Goal: Transaction & Acquisition: Purchase product/service

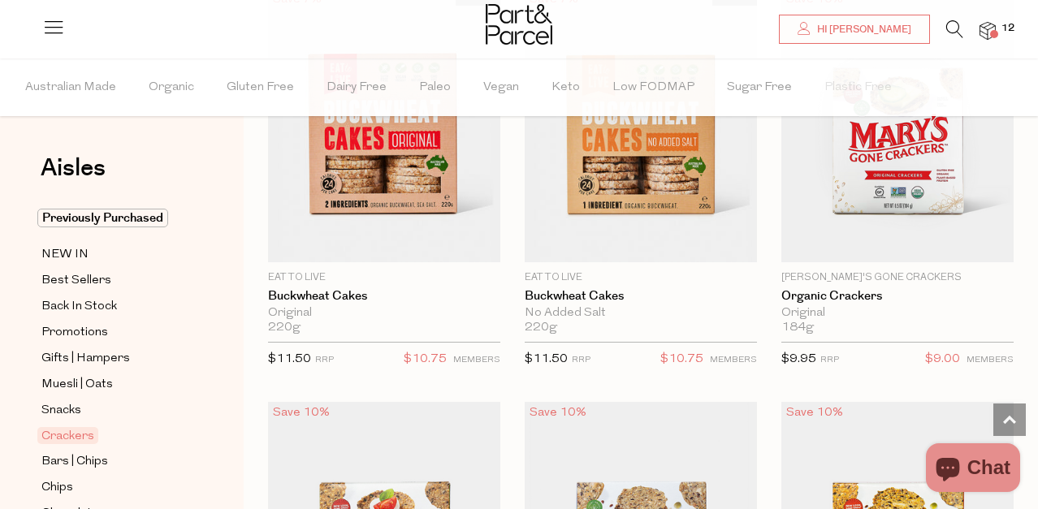
scroll to position [2022, 0]
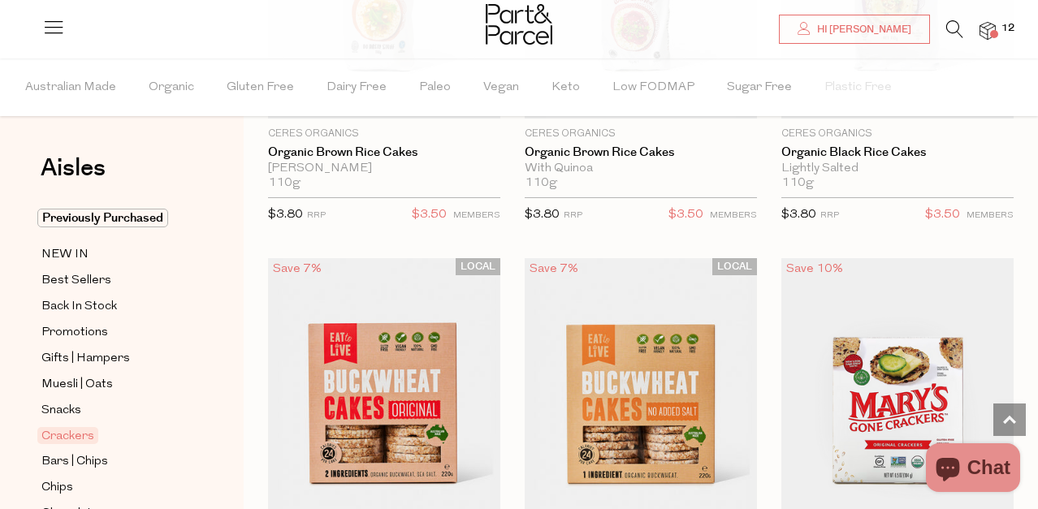
click at [982, 27] on img at bounding box center [987, 31] width 16 height 19
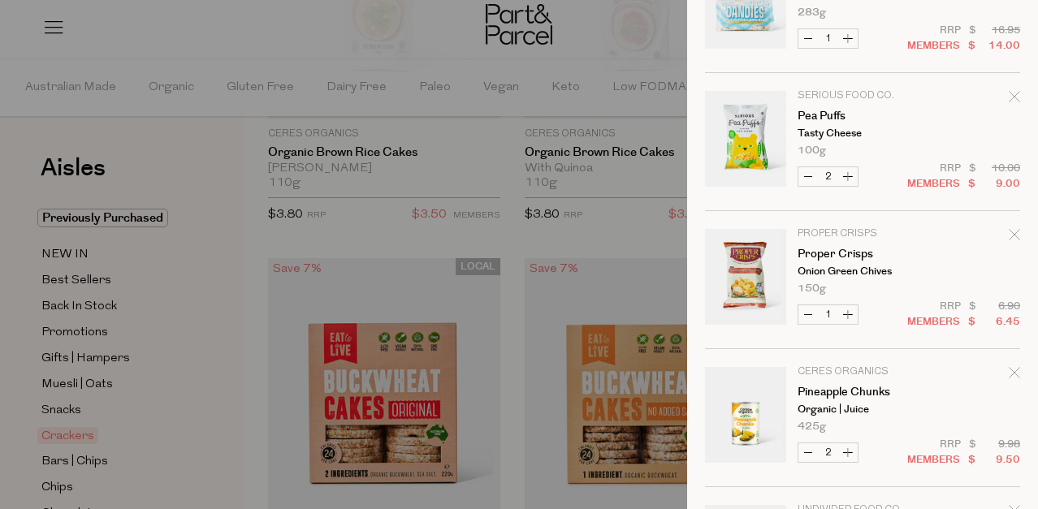
scroll to position [892, 0]
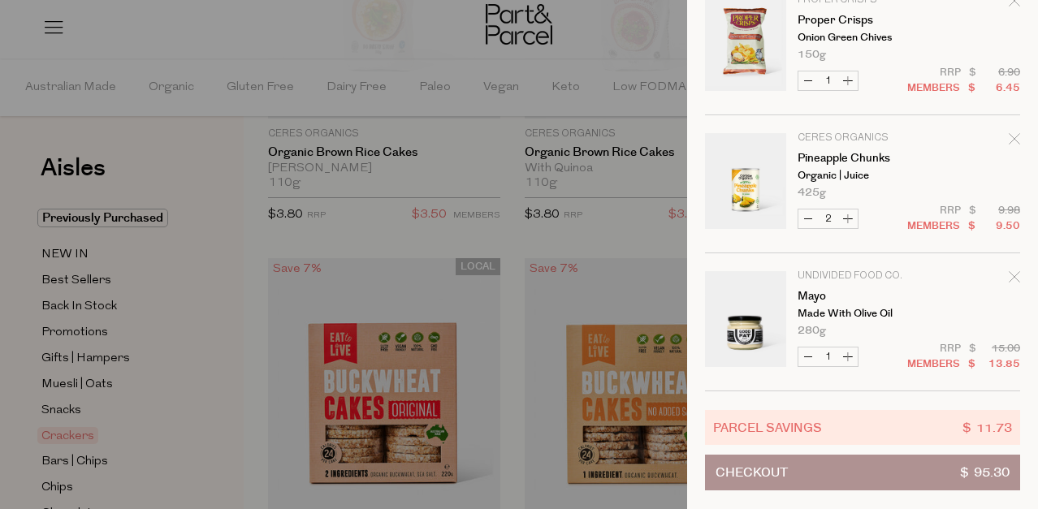
click at [253, 54] on div at bounding box center [519, 254] width 1038 height 509
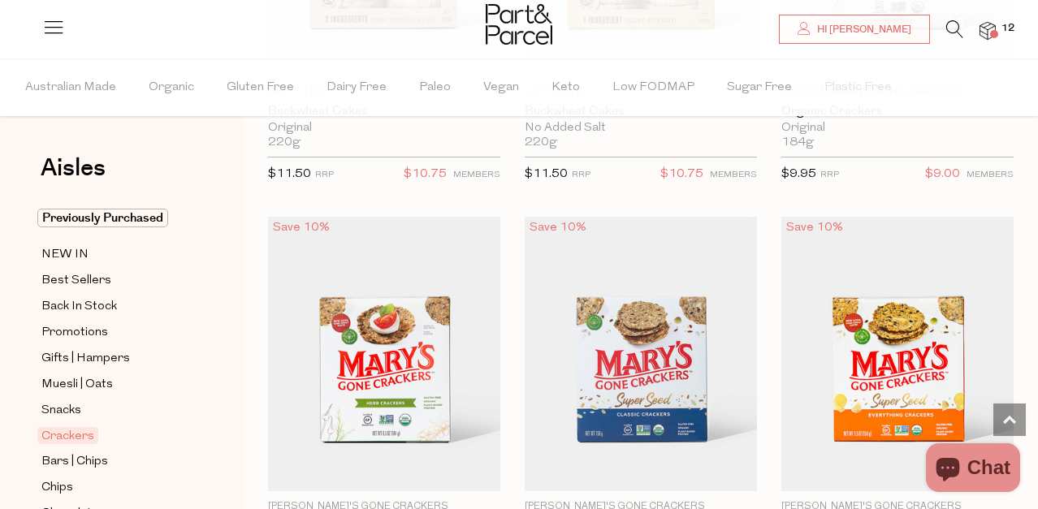
scroll to position [2369, 0]
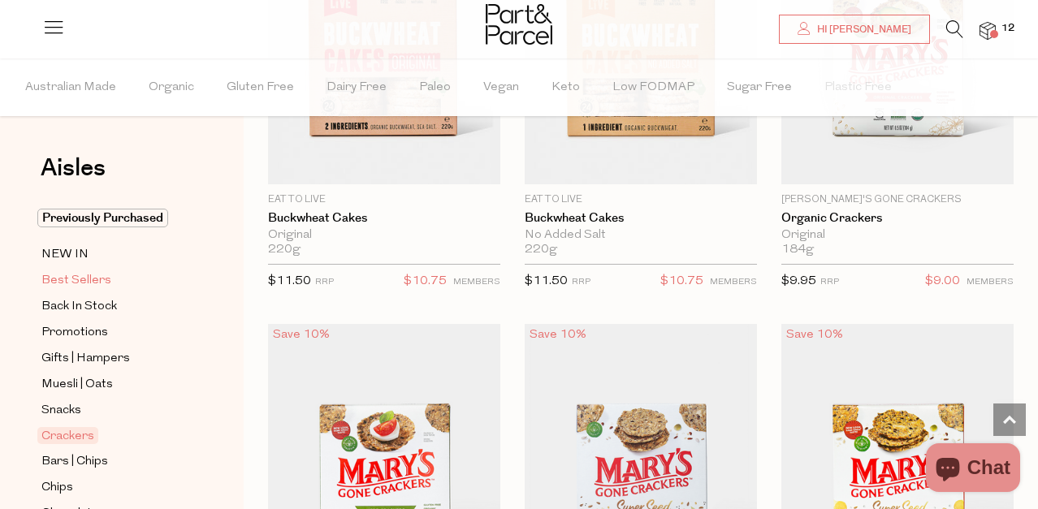
click at [71, 281] on span "Best Sellers" at bounding box center [76, 280] width 70 height 19
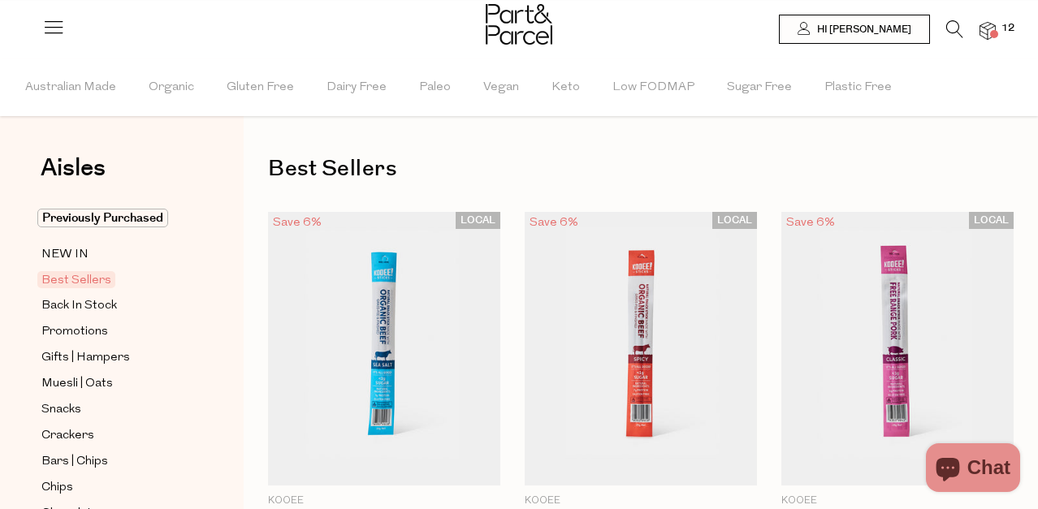
type input "2"
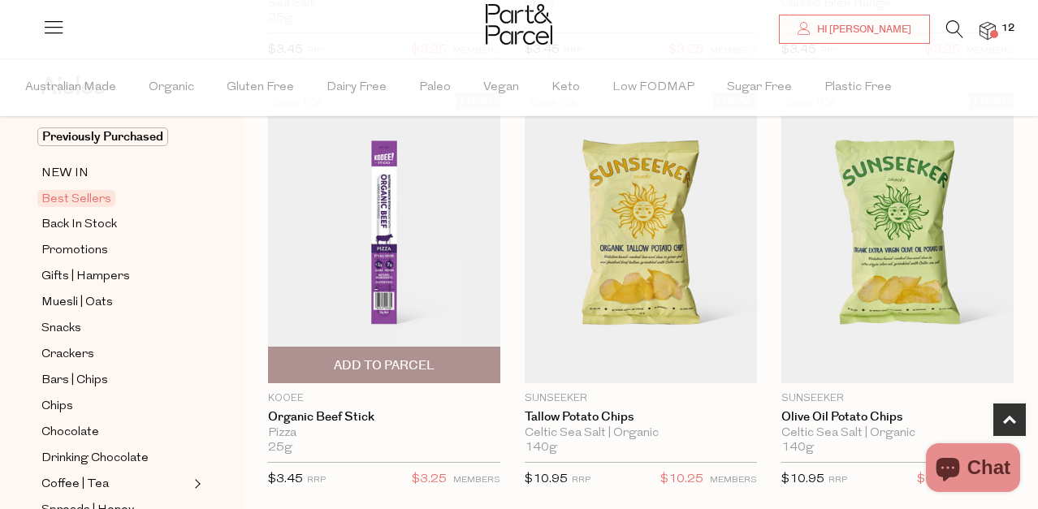
scroll to position [563, 0]
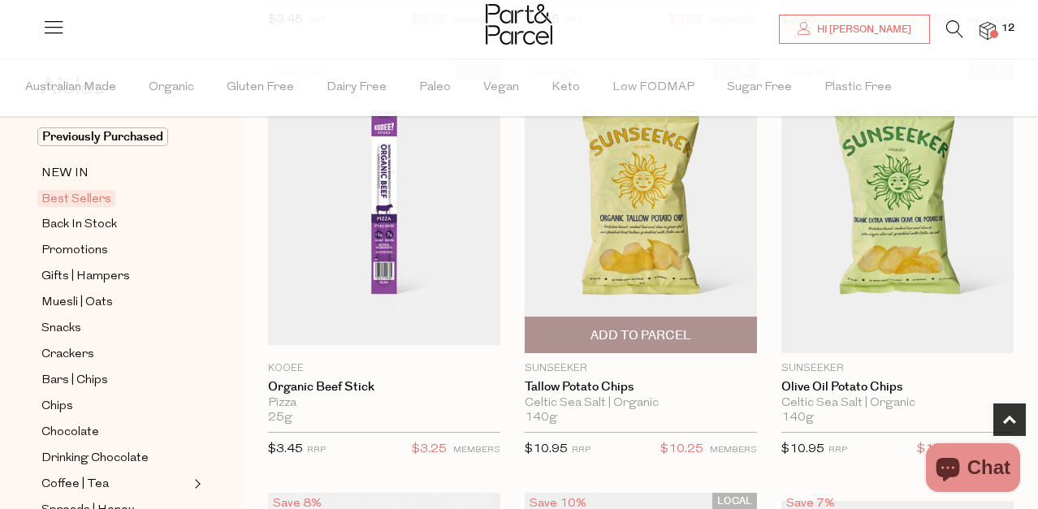
click at [624, 330] on span "Add To Parcel" at bounding box center [640, 335] width 101 height 17
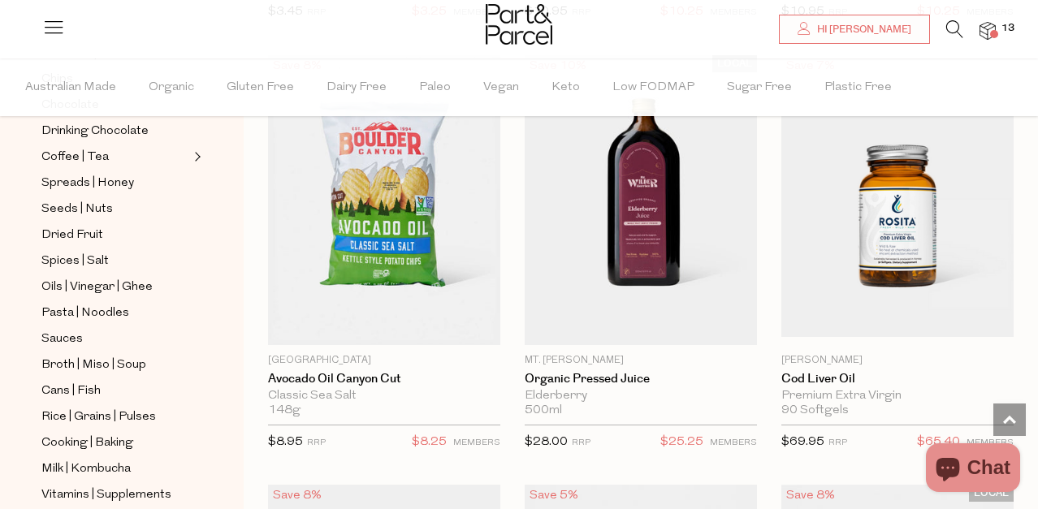
scroll to position [1014, 0]
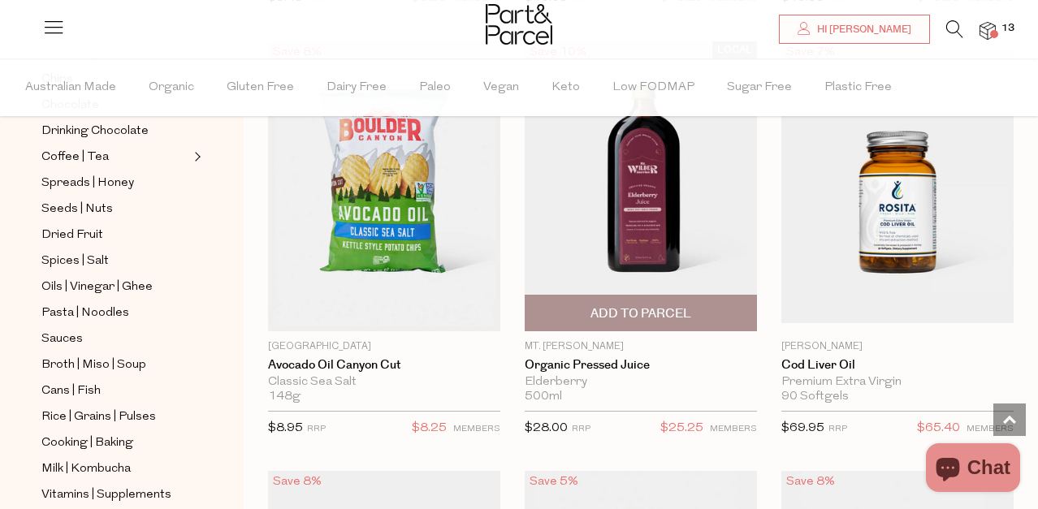
click at [650, 209] on img at bounding box center [641, 186] width 232 height 290
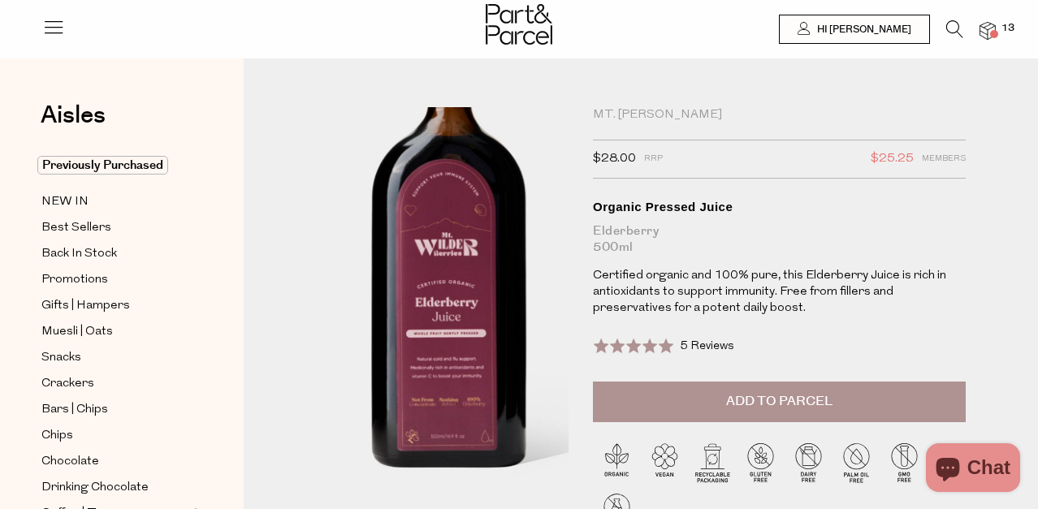
scroll to position [1, 0]
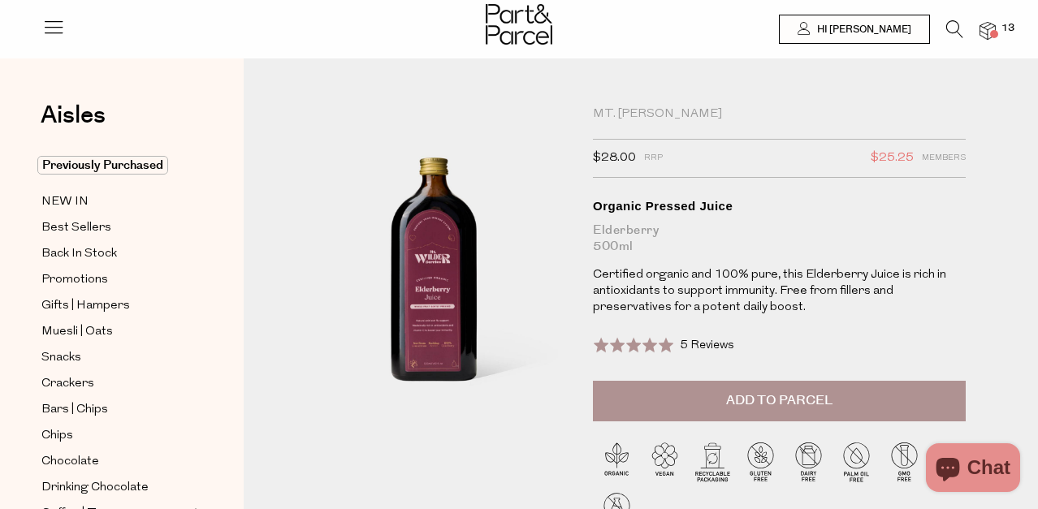
click at [733, 398] on span "Add to Parcel" at bounding box center [779, 400] width 106 height 19
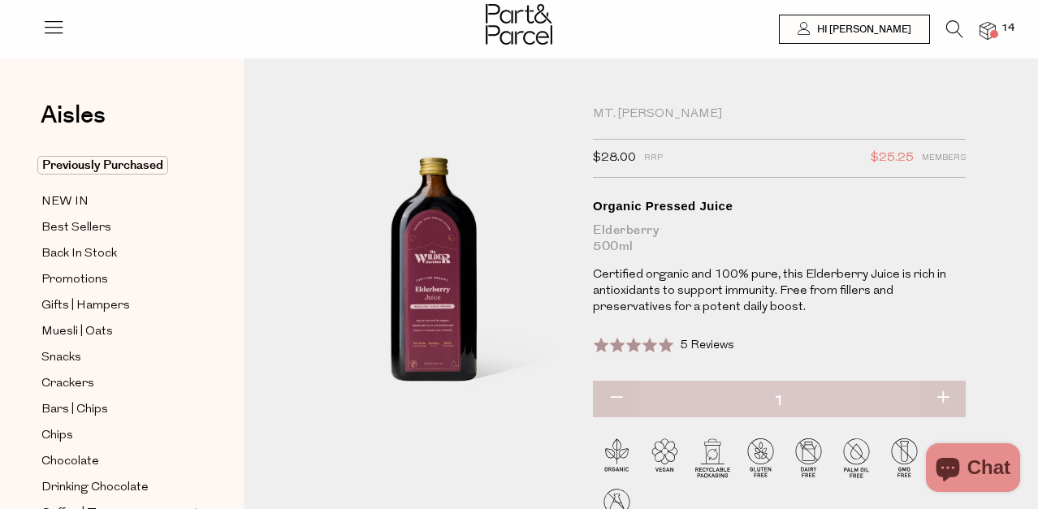
click at [988, 32] on img at bounding box center [987, 31] width 16 height 19
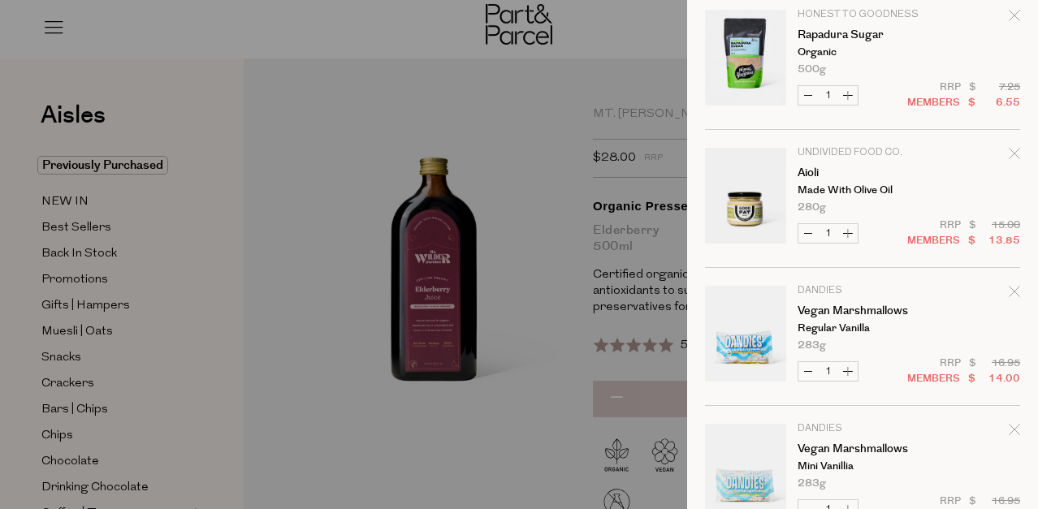
scroll to position [0, 0]
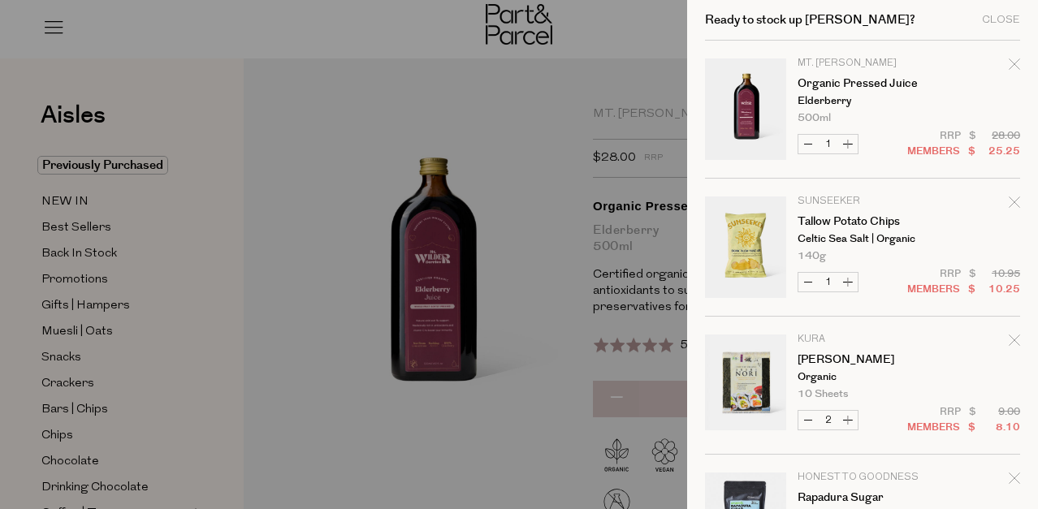
click at [1020, 206] on div "Ready to stock up Renee? Close Image Product Total Qty Mt. Wilder Organic Press…" at bounding box center [862, 254] width 351 height 509
click at [1016, 201] on icon "Remove Tallow Potato Chips" at bounding box center [1013, 201] width 11 height 11
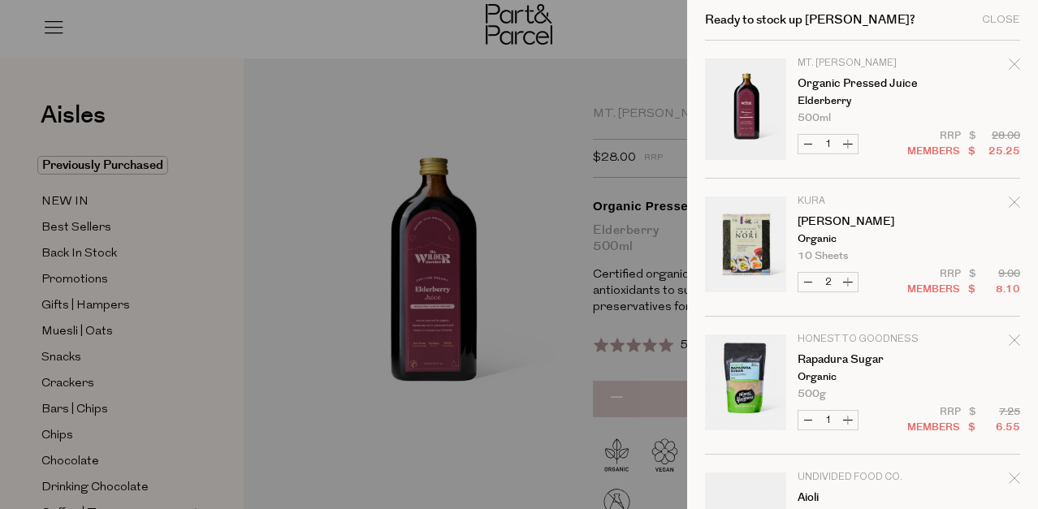
click at [312, 175] on div at bounding box center [519, 254] width 1038 height 509
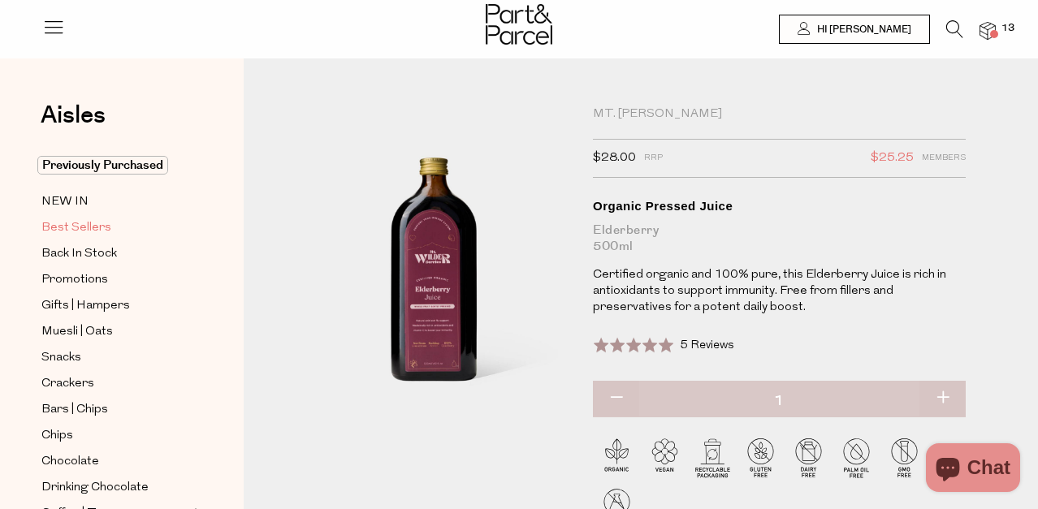
click at [79, 227] on span "Best Sellers" at bounding box center [76, 227] width 70 height 19
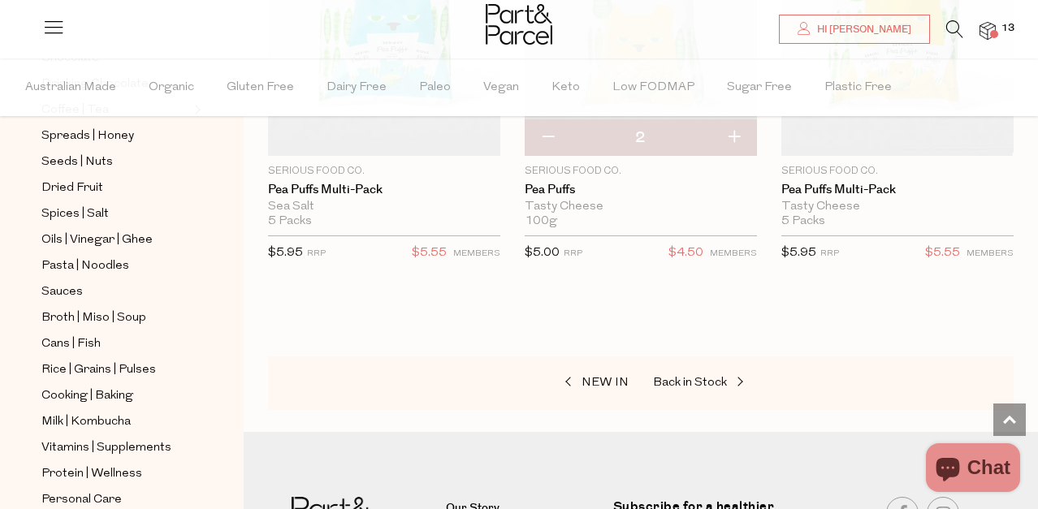
scroll to position [5744, 0]
click at [69, 216] on span "Spices | Salt" at bounding box center [74, 214] width 67 height 19
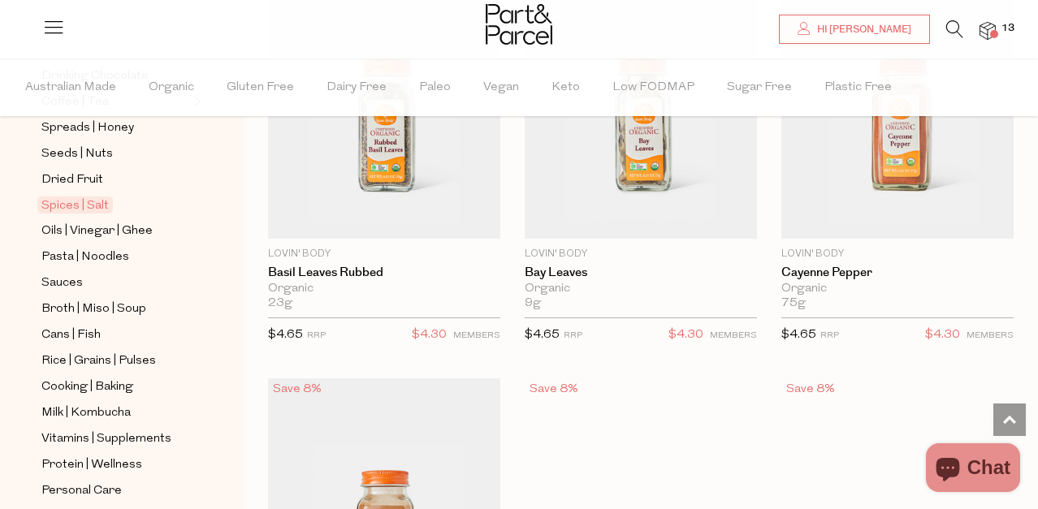
scroll to position [4422, 0]
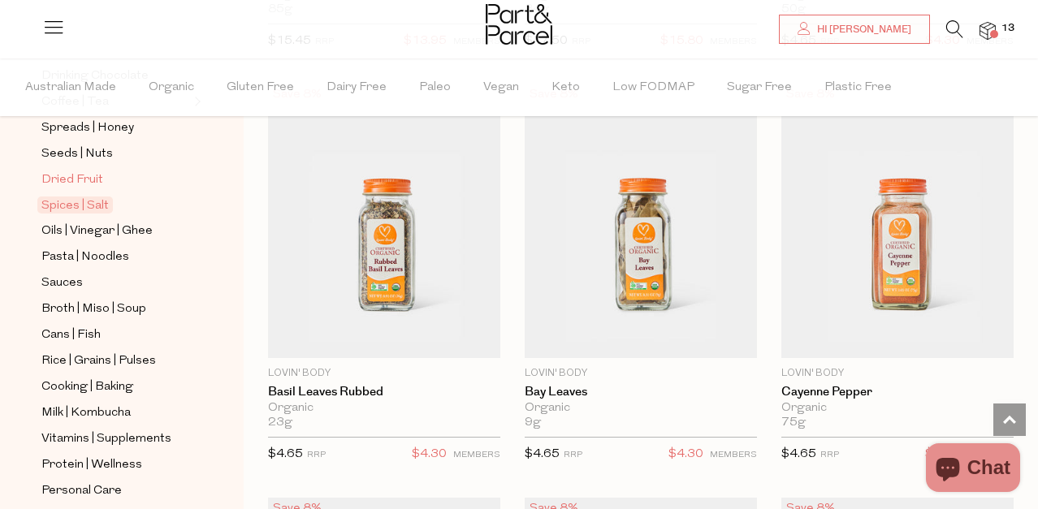
click at [63, 178] on span "Dried Fruit" at bounding box center [72, 180] width 62 height 19
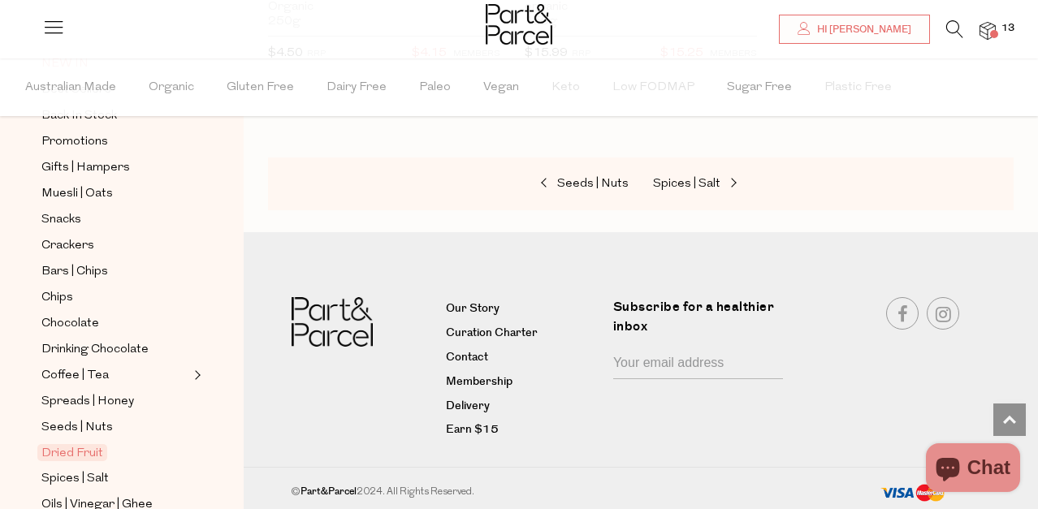
scroll to position [235, 0]
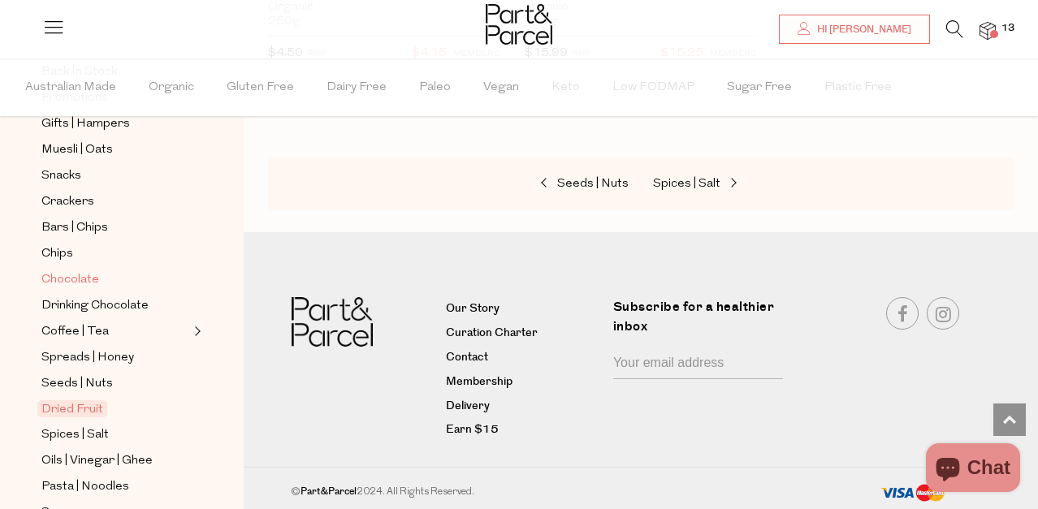
click at [54, 276] on span "Chocolate" at bounding box center [70, 279] width 58 height 19
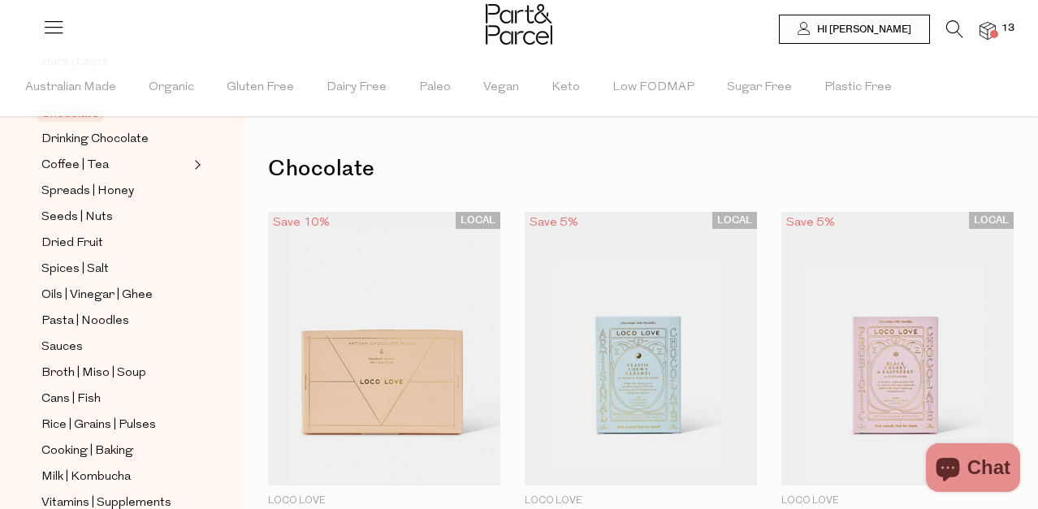
scroll to position [422, 0]
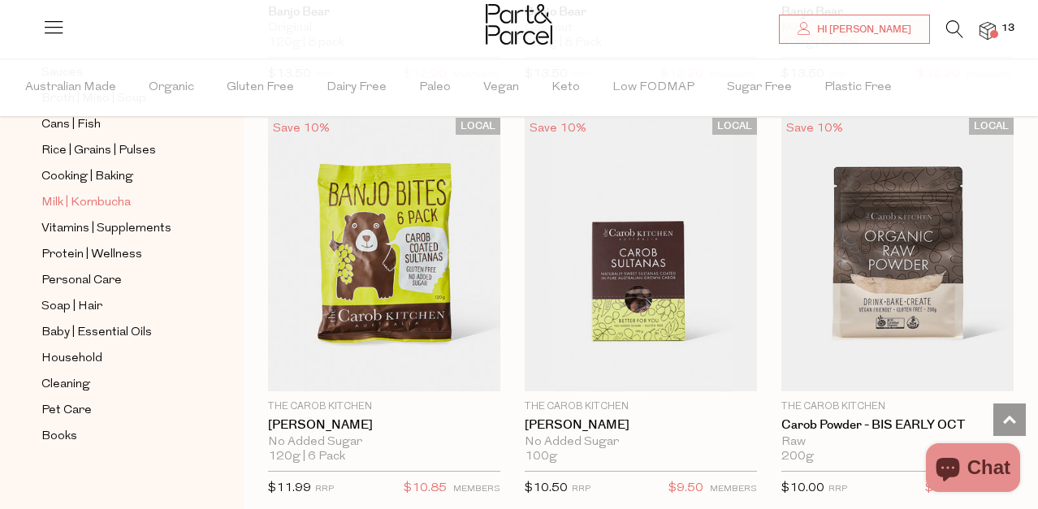
scroll to position [680, 0]
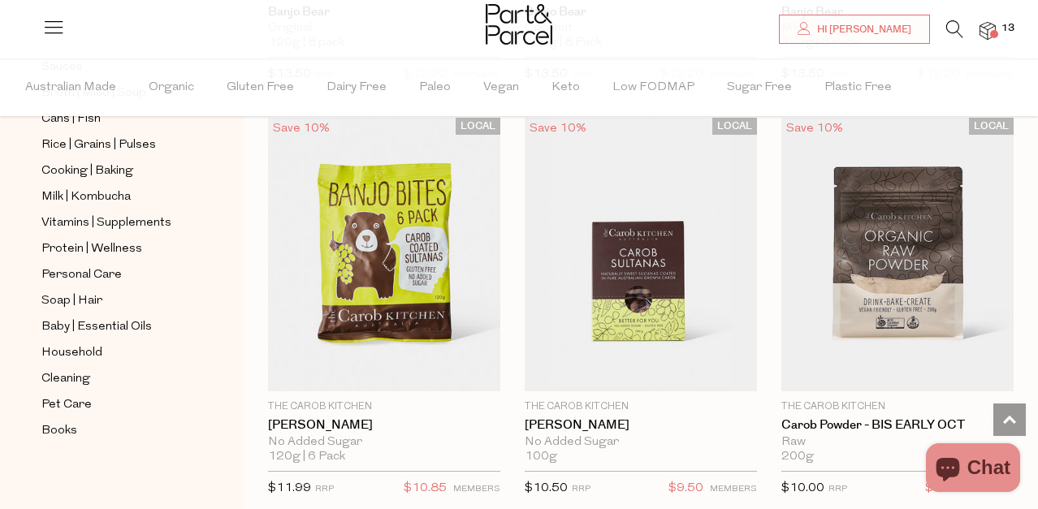
click at [989, 32] on img at bounding box center [987, 31] width 16 height 19
